Goal: Navigation & Orientation: Go to known website

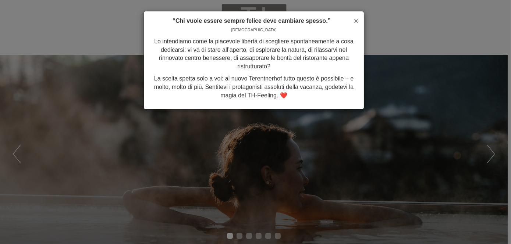
click at [355, 19] on span "×" at bounding box center [356, 21] width 4 height 8
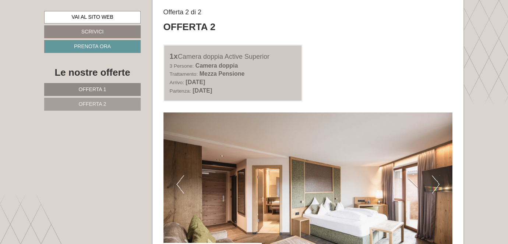
scroll to position [1030, 0]
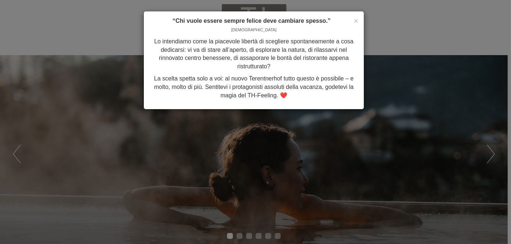
click at [359, 23] on div "× “Chi vuole essere sempre felice deve cambiare spesso.” Confucio Lo intendiamo…" at bounding box center [254, 60] width 220 height 98
click at [355, 20] on span "×" at bounding box center [356, 21] width 4 height 8
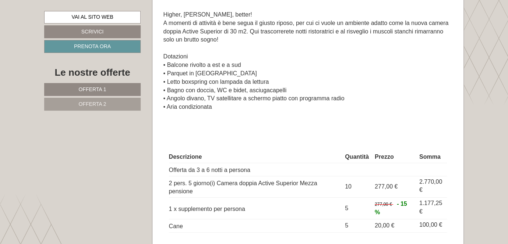
scroll to position [1324, 0]
